Goal: Use online tool/utility: Utilize a website feature to perform a specific function

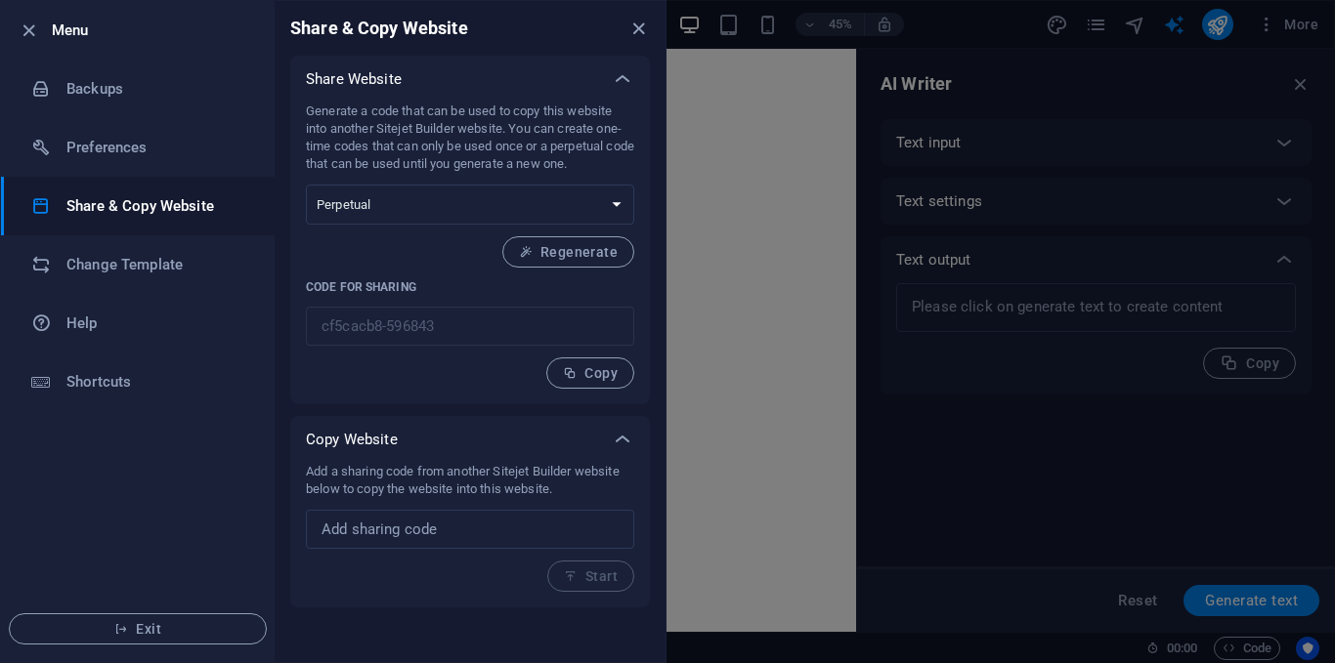
select select "English"
click at [145, 266] on h6 "Change Template" at bounding box center [156, 264] width 181 height 23
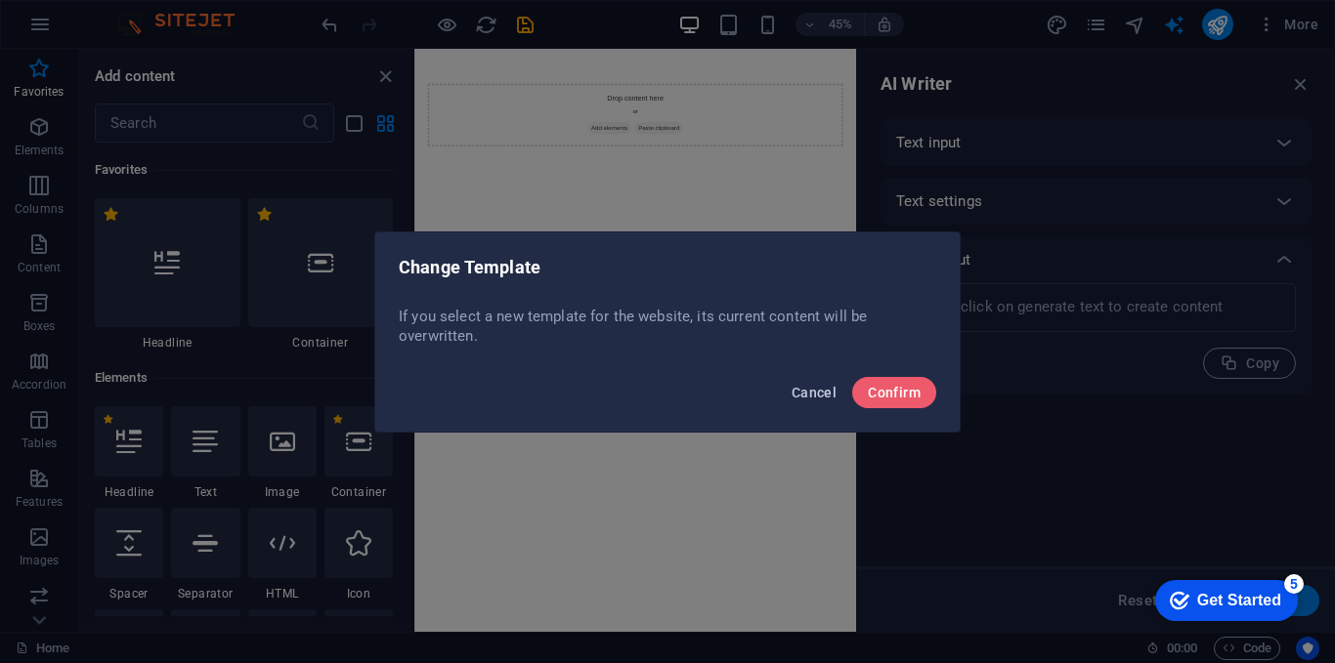
click at [827, 392] on span "Cancel" at bounding box center [813, 393] width 45 height 16
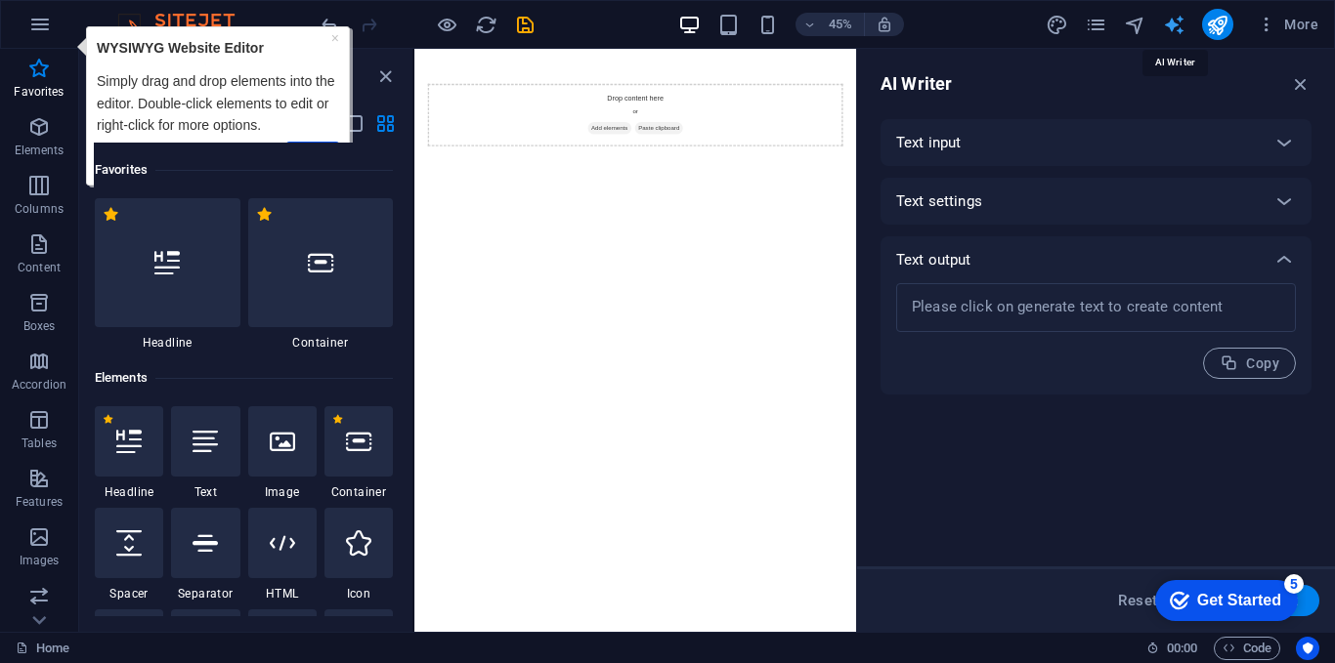
click at [1177, 20] on icon "text_generator" at bounding box center [1174, 25] width 22 height 22
click at [1180, 25] on icon "text_generator" at bounding box center [1174, 25] width 22 height 22
click at [1137, 317] on textarea at bounding box center [1096, 307] width 380 height 29
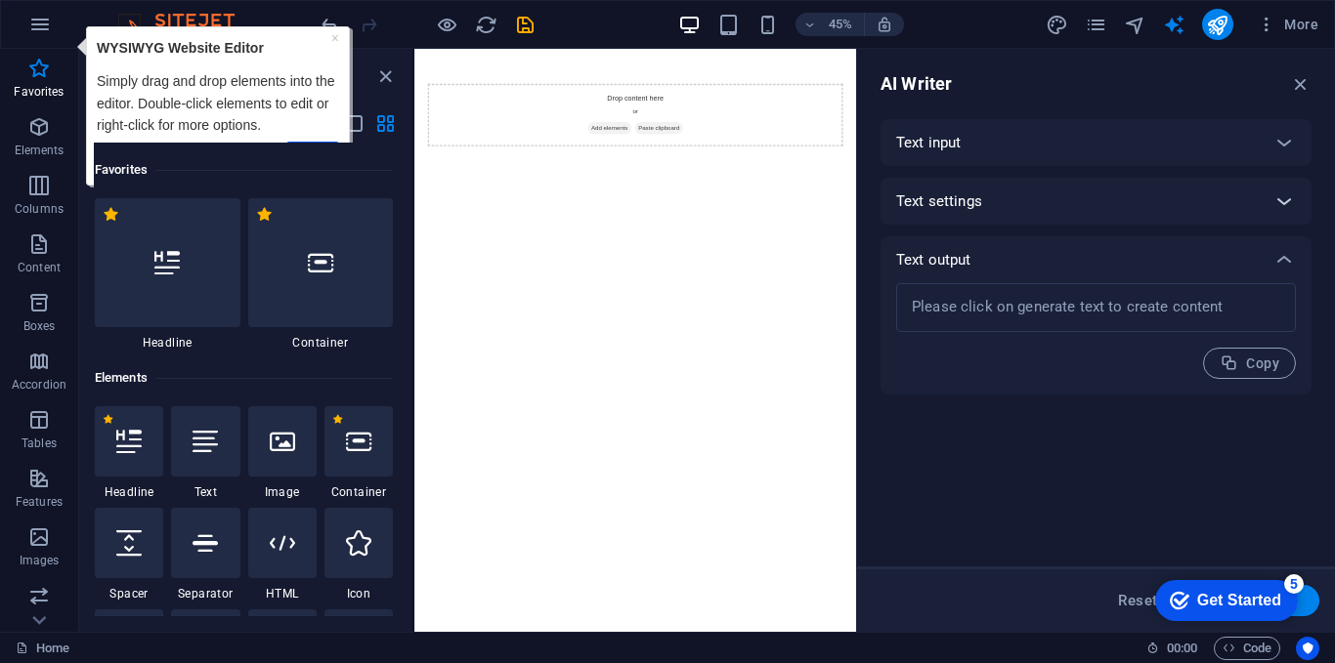
click at [1286, 204] on icon at bounding box center [1283, 201] width 23 height 23
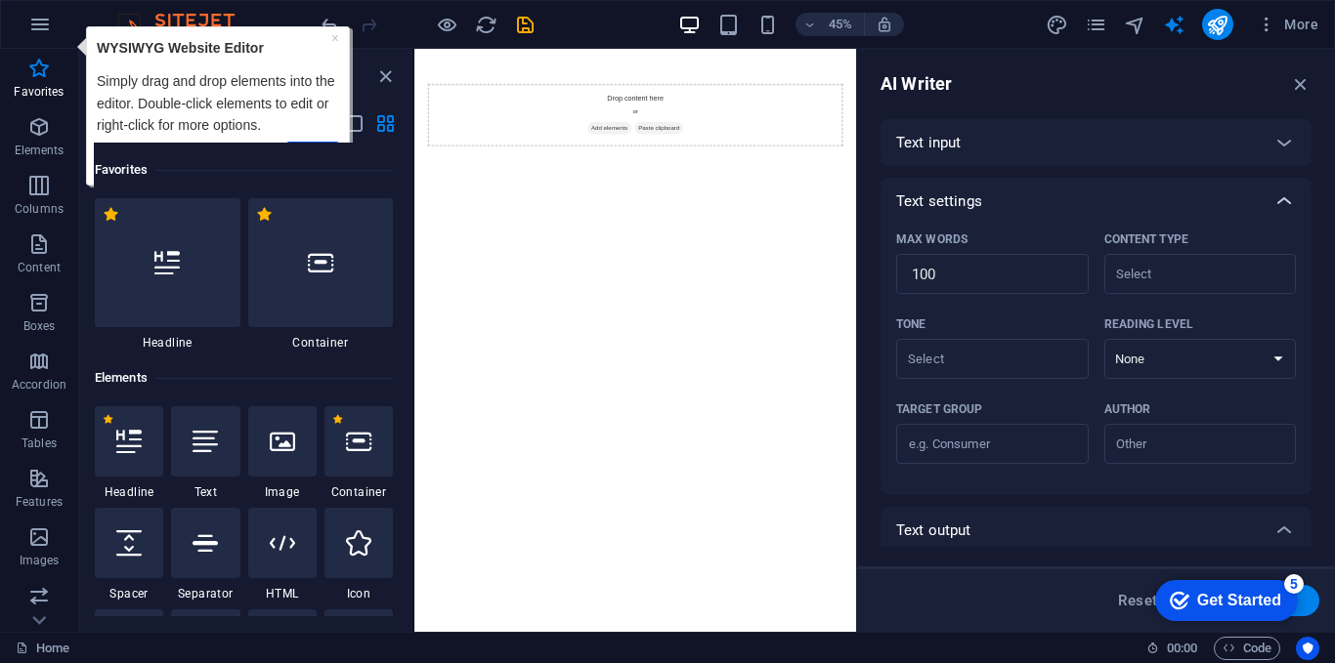
click at [1286, 204] on icon at bounding box center [1283, 201] width 23 height 23
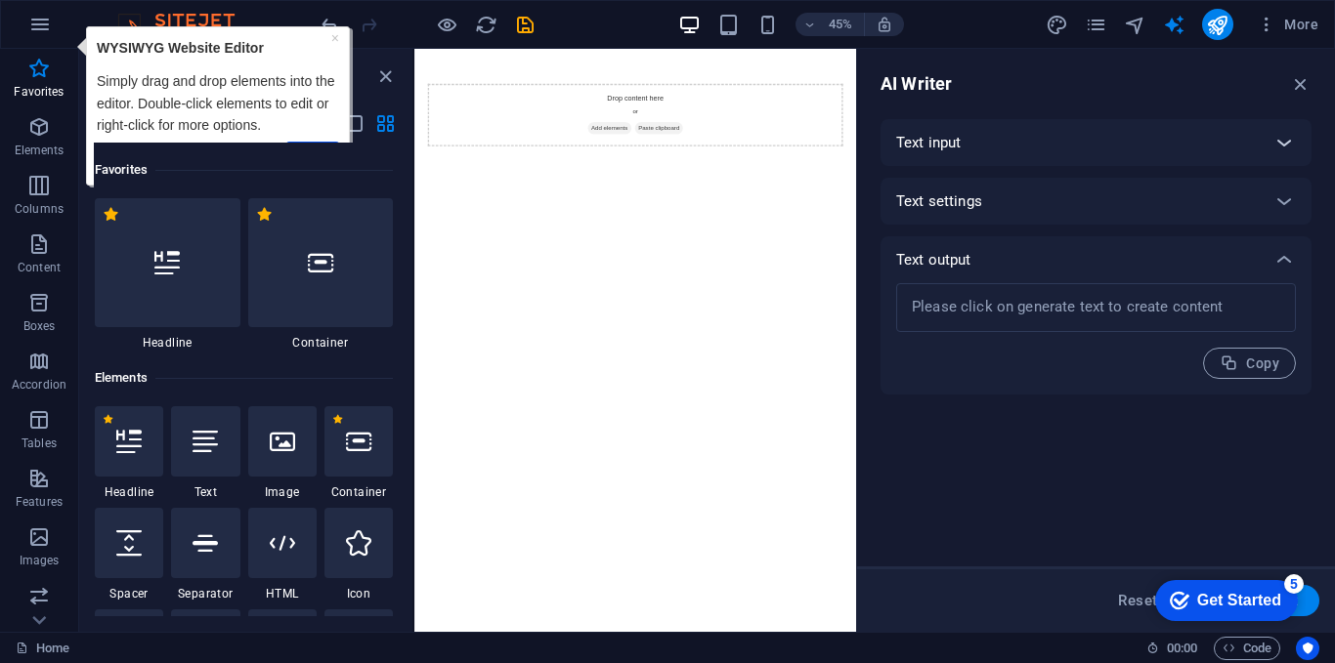
click at [1284, 146] on icon at bounding box center [1283, 142] width 23 height 23
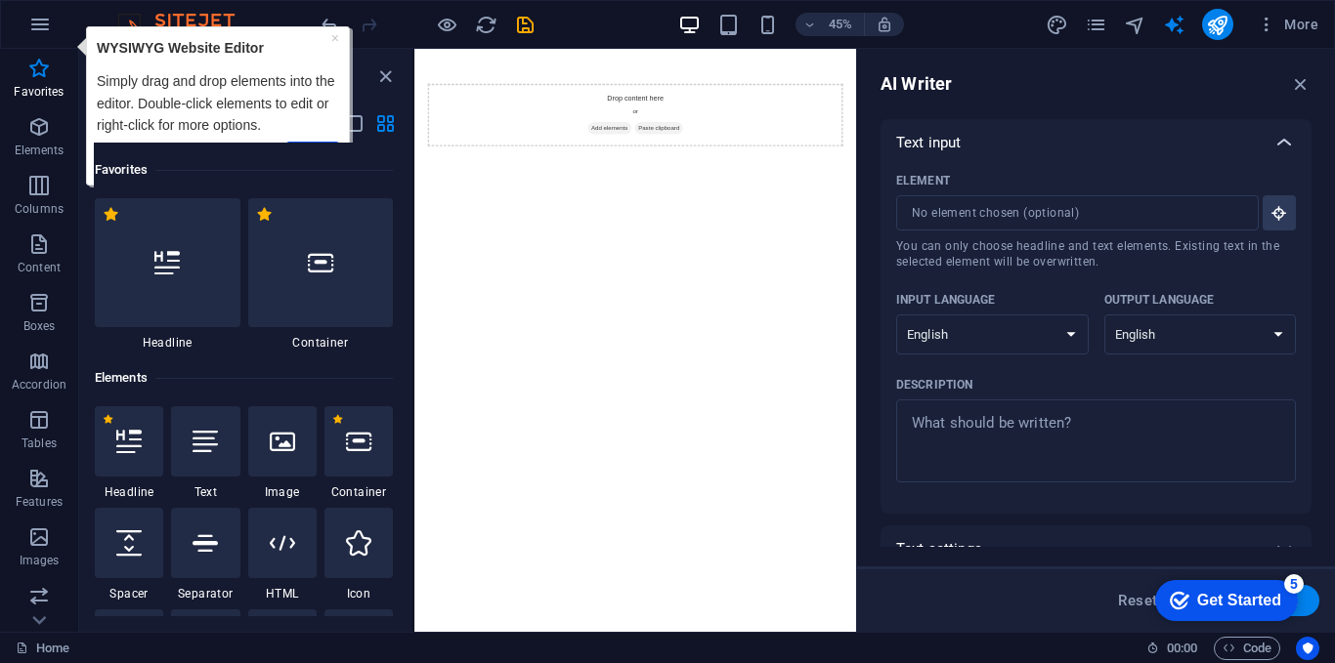
click at [1284, 146] on icon at bounding box center [1283, 142] width 23 height 23
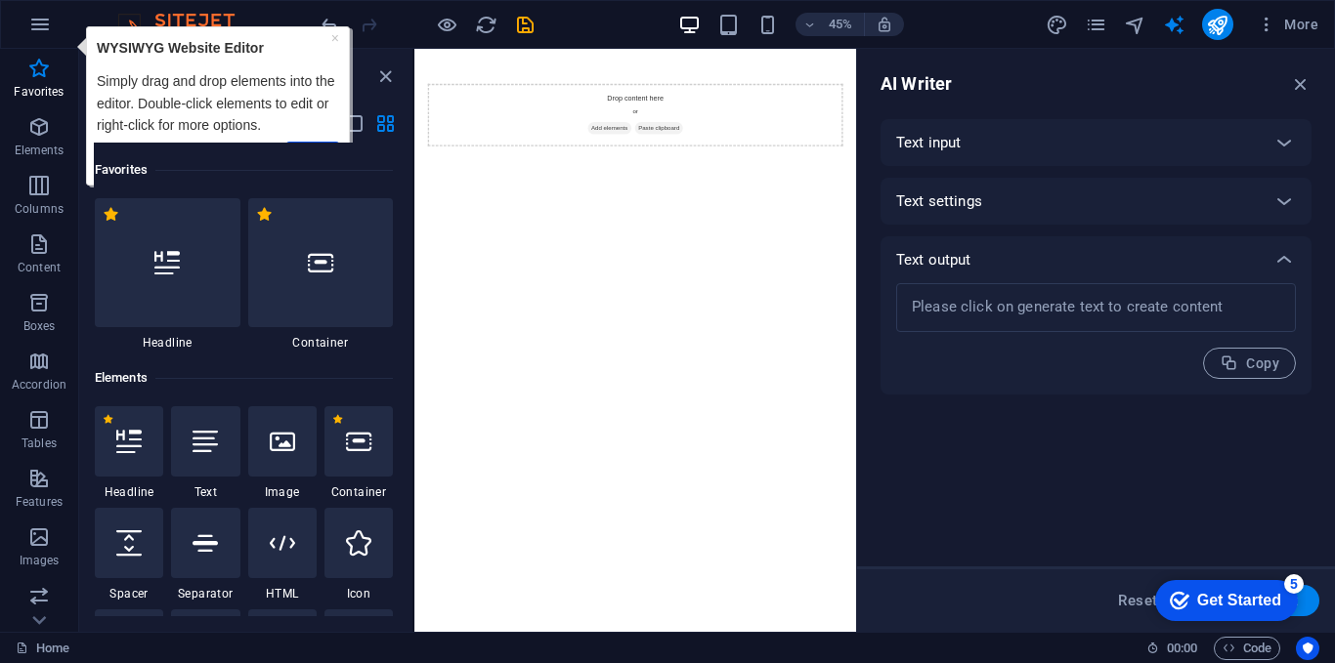
click at [1095, 344] on html "Drop content here or Add elements Paste clipboard" at bounding box center [904, 196] width 981 height 295
click at [900, 204] on div "Drop content here or Add elements Paste clipboard" at bounding box center [905, 196] width 922 height 139
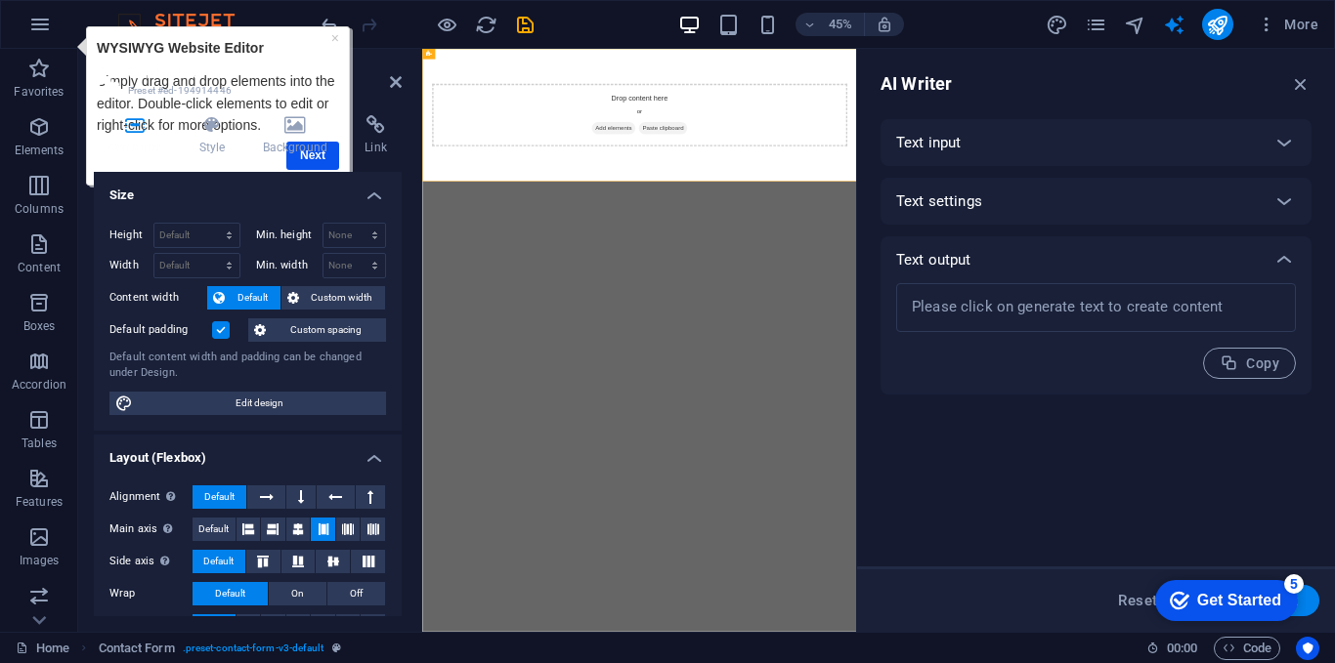
click at [1039, 344] on html "Drop content here or Add elements Paste clipboard" at bounding box center [904, 196] width 964 height 295
click at [1296, 22] on span "More" at bounding box center [1287, 25] width 62 height 20
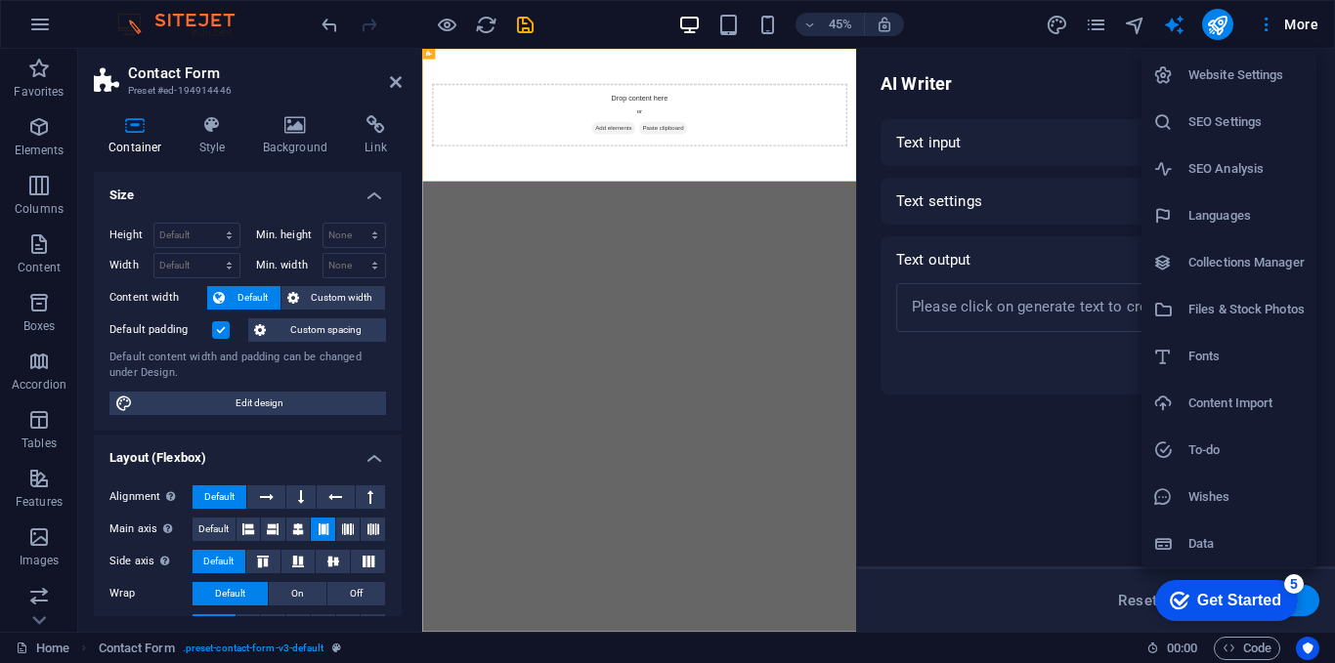
click at [34, 22] on div at bounding box center [667, 331] width 1335 height 663
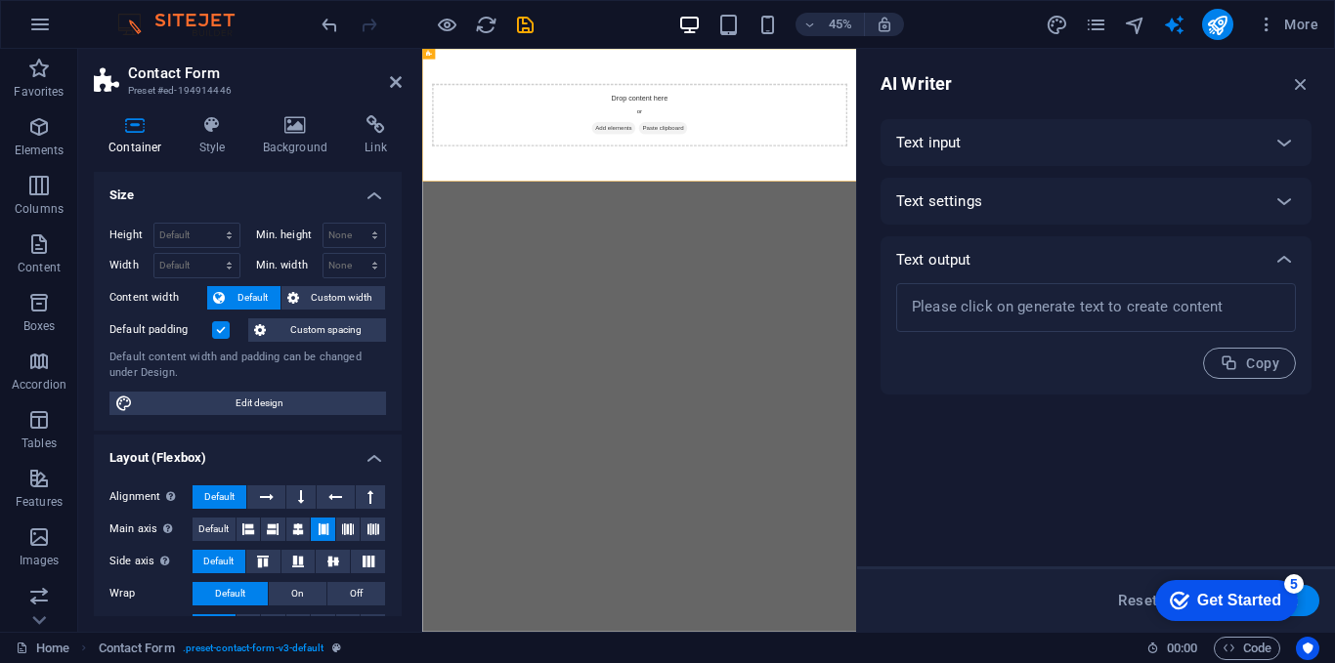
click at [34, 22] on div "Website Settings SEO Settings SEO Analysis Languages Collections Manager Files …" at bounding box center [667, 338] width 1335 height 652
